Goal: Information Seeking & Learning: Find specific fact

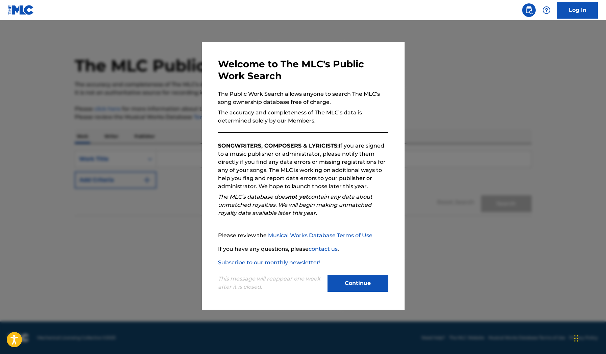
click at [375, 281] on button "Continue" at bounding box center [358, 282] width 61 height 17
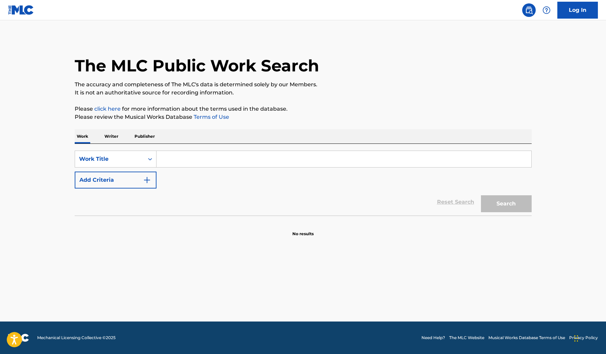
click at [187, 163] on input "Search Form" at bounding box center [344, 159] width 375 height 16
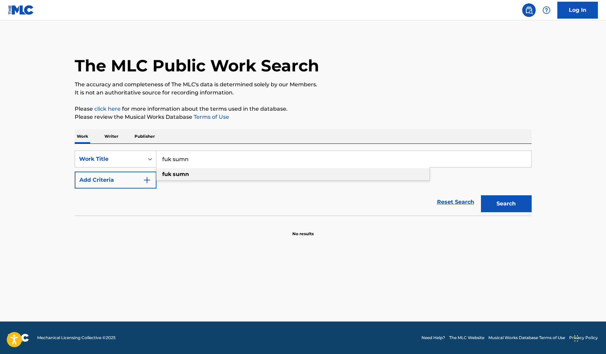
type input "fuk sumn"
click at [176, 177] on div "fuk sumn" at bounding box center [293, 174] width 273 height 12
click at [514, 207] on button "Search" at bounding box center [506, 203] width 51 height 17
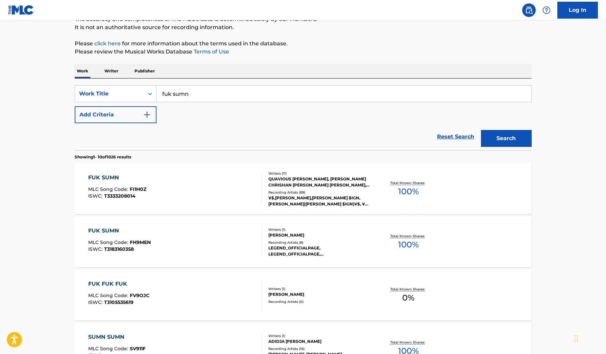
scroll to position [67, 0]
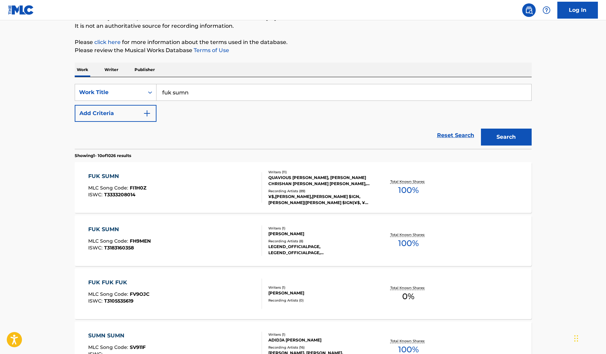
click at [288, 182] on div "QUAVIOUS [PERSON_NAME], [PERSON_NAME] CHRISHAN [PERSON_NAME] [PERSON_NAME], [PE…" at bounding box center [319, 180] width 102 height 12
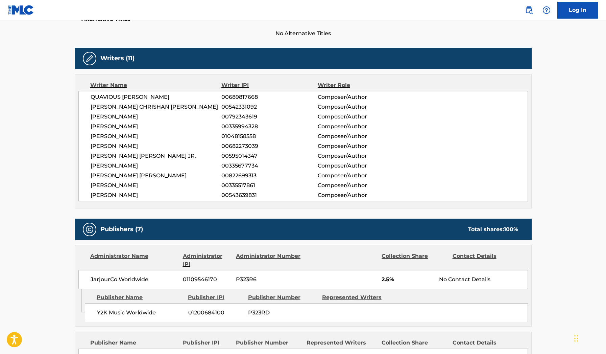
scroll to position [181, 0]
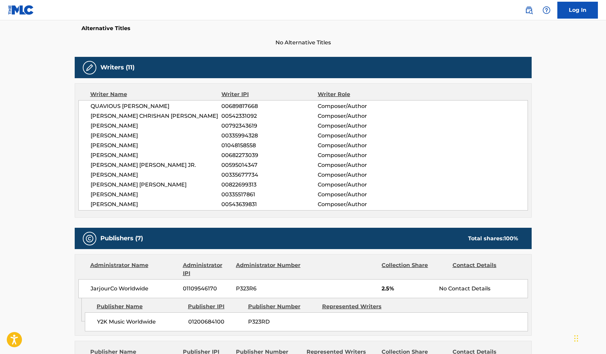
click at [334, 136] on span "Composer/Author" at bounding box center [362, 135] width 88 height 8
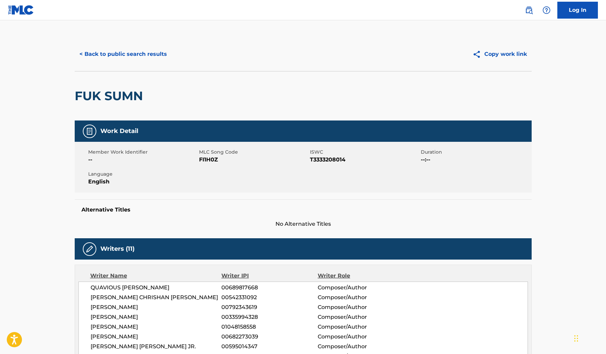
scroll to position [0, 0]
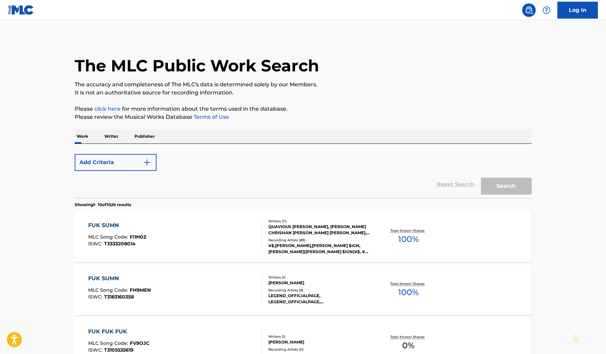
scroll to position [67, 0]
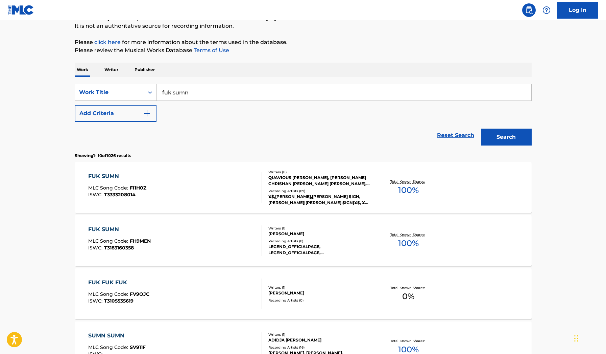
drag, startPoint x: 211, startPoint y: 94, endPoint x: 115, endPoint y: 86, distance: 97.0
click at [115, 86] on div "SearchWithCriteria33dc4f68-b77d-454c-871d-99f5ae5ef959 Work Title fuk sumn" at bounding box center [303, 92] width 457 height 17
type input "keys to my life"
click at [506, 137] on button "Search" at bounding box center [506, 136] width 51 height 17
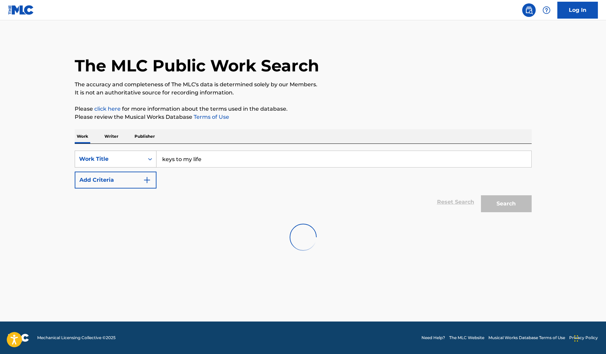
scroll to position [0, 0]
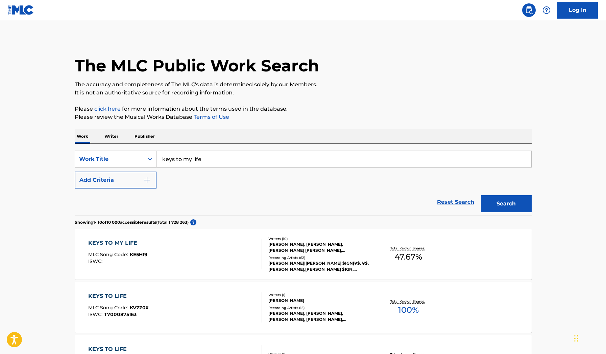
click at [271, 250] on div "[PERSON_NAME], [PERSON_NAME], [PERSON_NAME] [PERSON_NAME], [PERSON_NAME], [PERS…" at bounding box center [319, 247] width 102 height 12
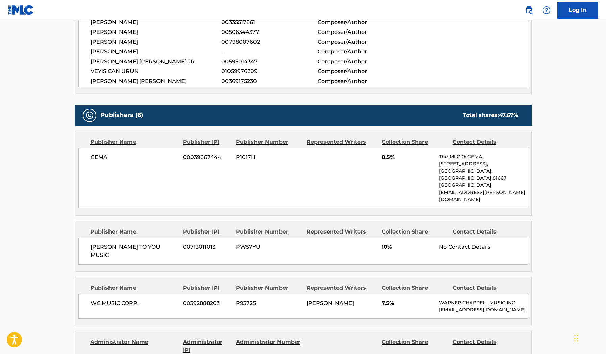
scroll to position [295, 0]
click at [256, 163] on div "[PERSON_NAME] 00039667444 P1017H 8.5% The MLC @ GEMA [STREET_ADDRESS] [EMAIL_AD…" at bounding box center [303, 177] width 450 height 61
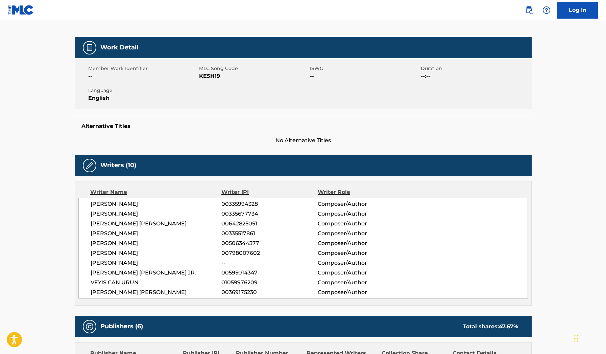
scroll to position [84, 0]
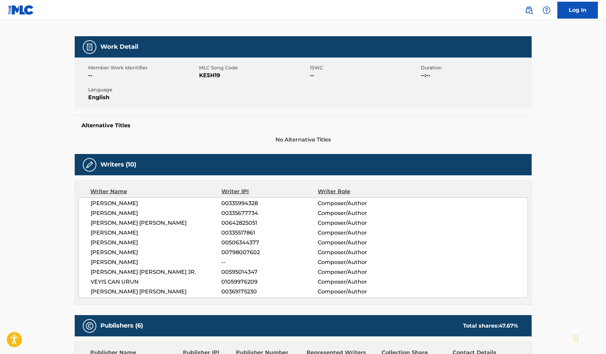
click at [128, 262] on span "[PERSON_NAME]" at bounding box center [156, 262] width 131 height 8
click at [222, 261] on span "--" at bounding box center [269, 262] width 96 height 8
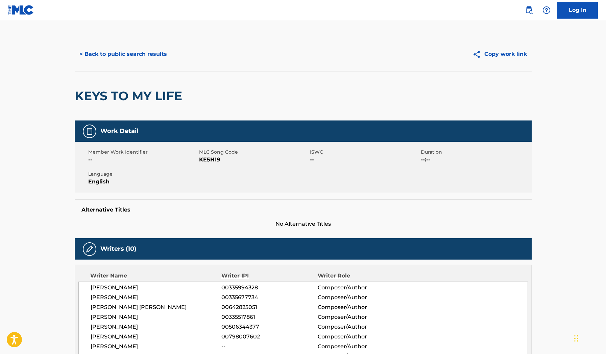
scroll to position [0, 0]
